Goal: Task Accomplishment & Management: Complete application form

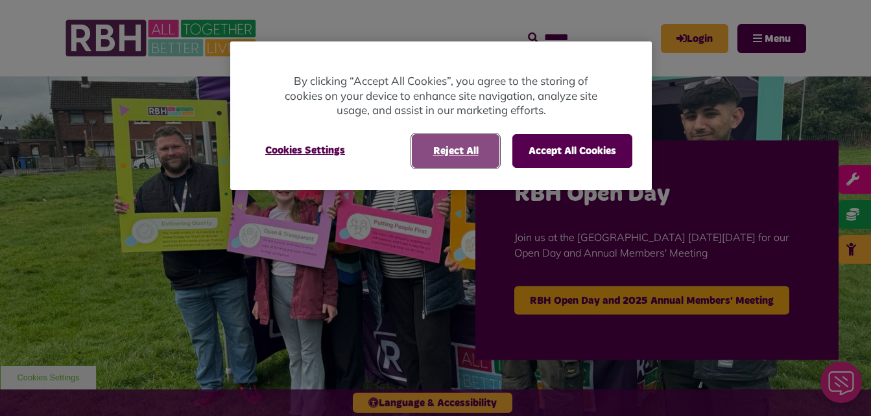
click at [452, 145] on button "Reject All" at bounding box center [456, 151] width 88 height 34
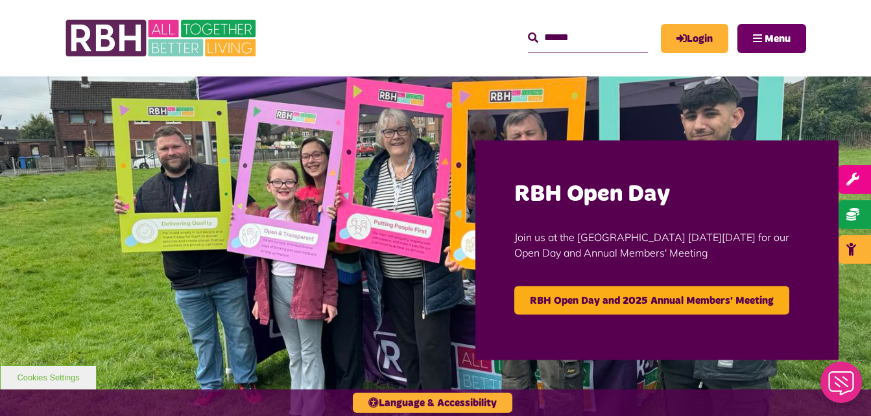
click at [782, 39] on span "Menu" at bounding box center [777, 39] width 26 height 10
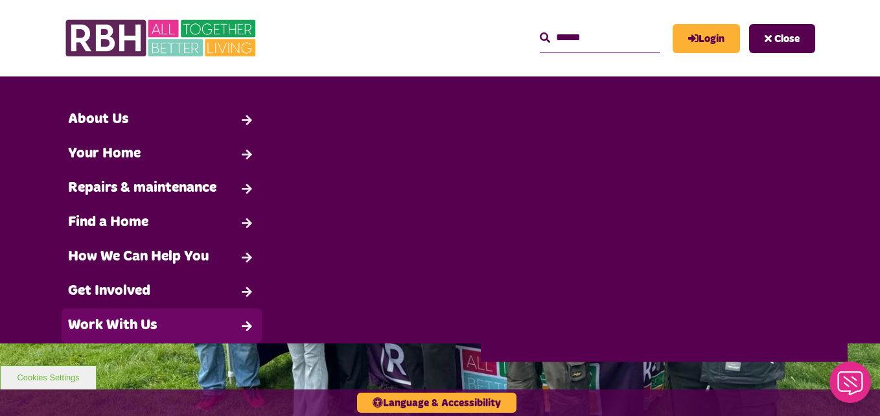
click at [160, 322] on link "Work With Us" at bounding box center [162, 326] width 200 height 34
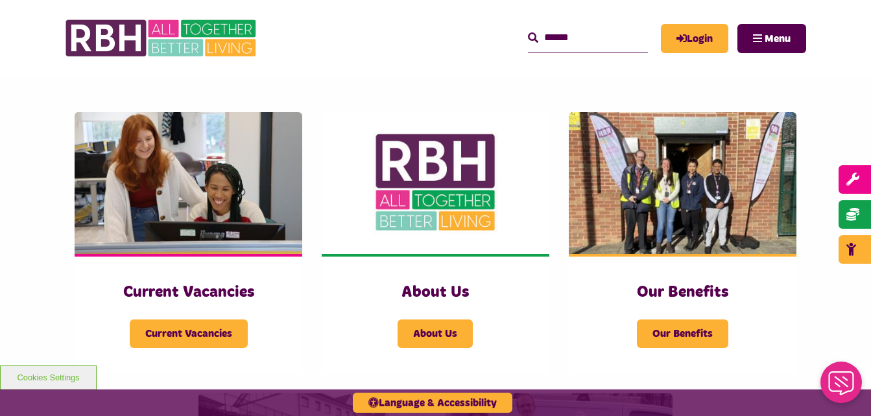
scroll to position [298, 0]
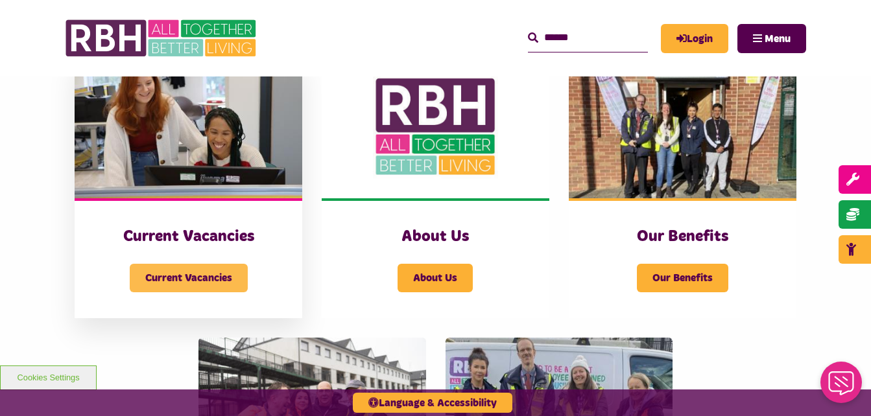
click at [187, 290] on span "Current Vacancies" at bounding box center [189, 278] width 118 height 29
